Goal: Check status: Check status

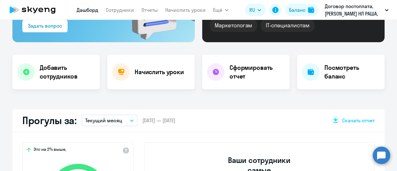
scroll to position [93, 0]
select select "30"
click at [112, 10] on link "Сотрудники" at bounding box center [120, 10] width 28 height 6
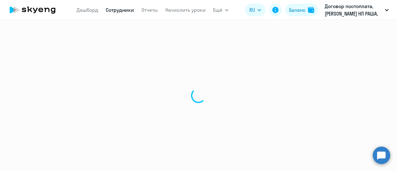
select select "30"
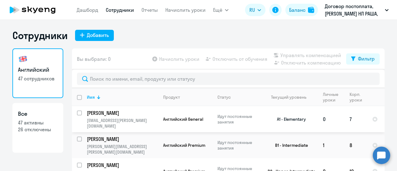
click at [97, 113] on p "[PERSON_NAME]" at bounding box center [122, 112] width 70 height 7
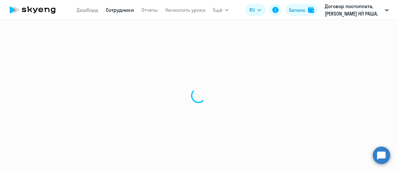
select select "english"
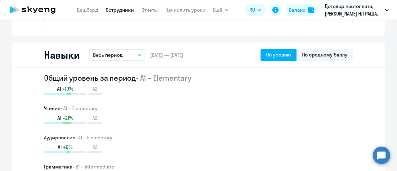
scroll to position [310, 0]
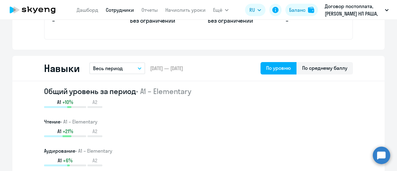
click at [138, 68] on icon "button" at bounding box center [140, 68] width 4 height 2
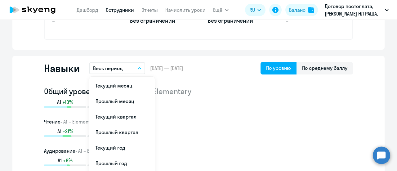
click at [276, 134] on div "A1 +21% A2" at bounding box center [198, 132] width 309 height 9
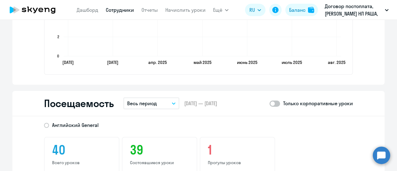
scroll to position [737, 0]
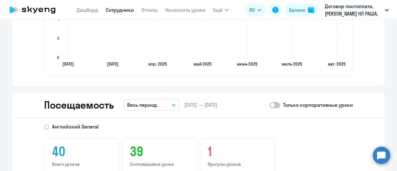
click at [172, 104] on icon "button" at bounding box center [174, 105] width 4 height 2
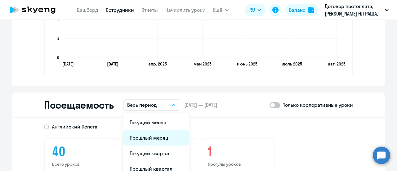
click at [139, 138] on li "Прошлый месяц" at bounding box center [155, 138] width 65 height 16
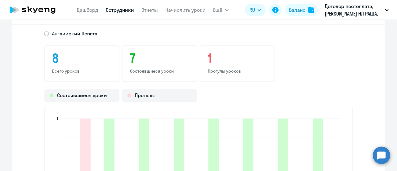
scroll to position [923, 0]
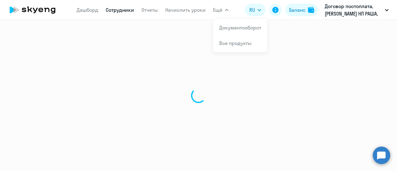
select select "30"
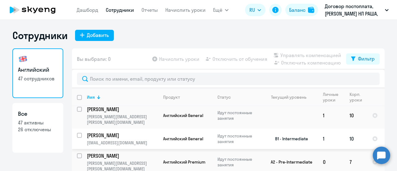
scroll to position [155, 0]
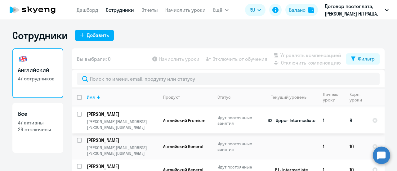
click at [96, 113] on p "[PERSON_NAME]" at bounding box center [122, 114] width 70 height 7
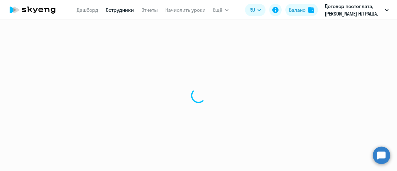
select select "english"
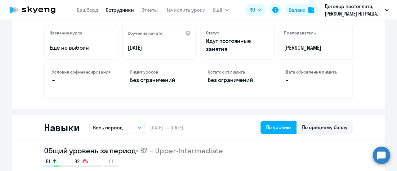
scroll to position [310, 0]
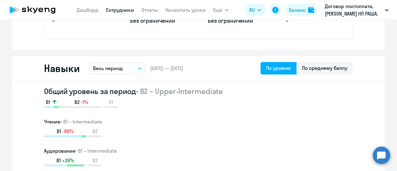
click at [137, 66] on button "Весь период" at bounding box center [117, 68] width 56 height 12
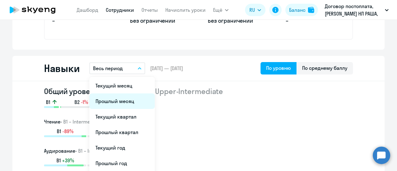
click at [115, 102] on li "Прошлый месяц" at bounding box center [121, 101] width 65 height 16
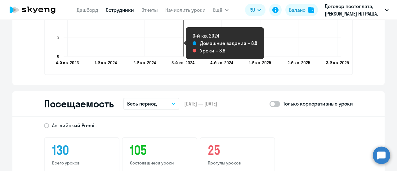
scroll to position [713, 0]
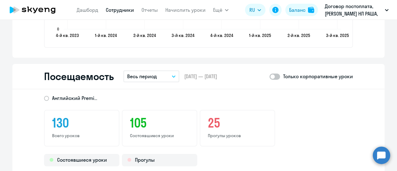
click at [172, 77] on icon "button" at bounding box center [173, 77] width 3 height 2
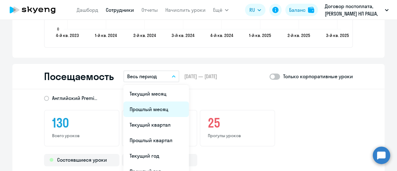
click at [144, 109] on li "Прошлый месяц" at bounding box center [155, 109] width 65 height 16
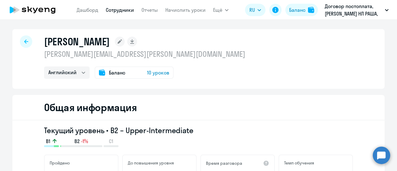
scroll to position [0, 0]
